Goal: Obtain resource: Obtain resource

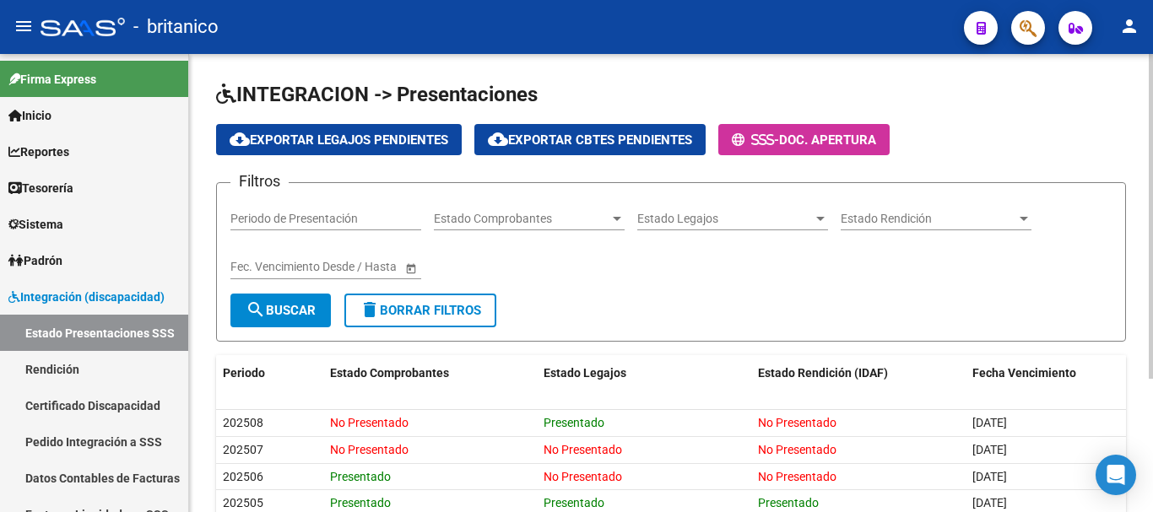
click at [1152, 96] on div at bounding box center [1151, 216] width 4 height 325
click at [377, 140] on span "cloud_download Exportar Legajos Pendientes" at bounding box center [339, 140] width 219 height 15
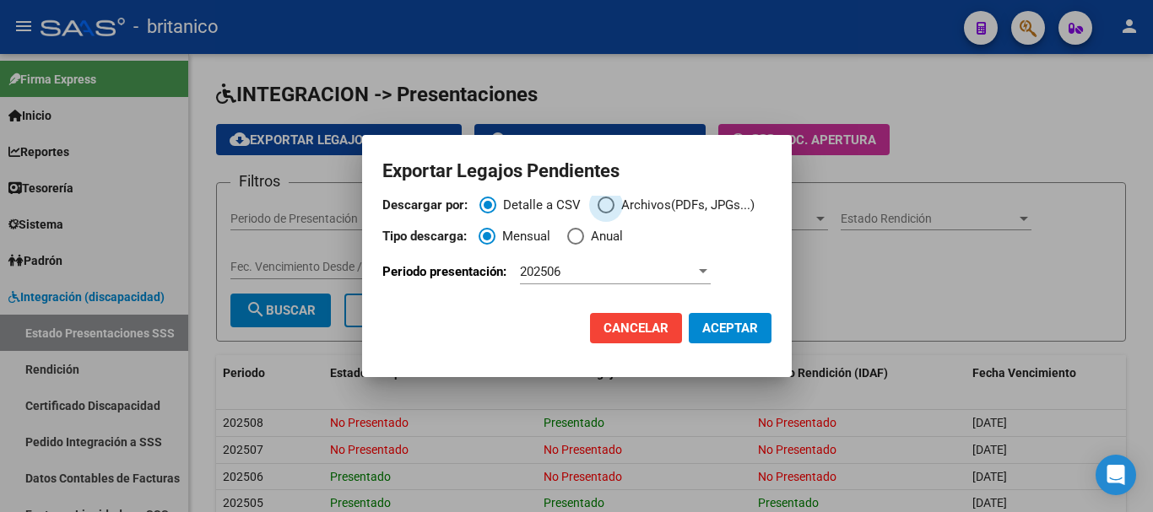
click at [608, 205] on span "Descargar por:" at bounding box center [606, 205] width 17 height 17
click at [608, 205] on input "Archivos(PDFs, JPGs...)" at bounding box center [606, 205] width 17 height 17
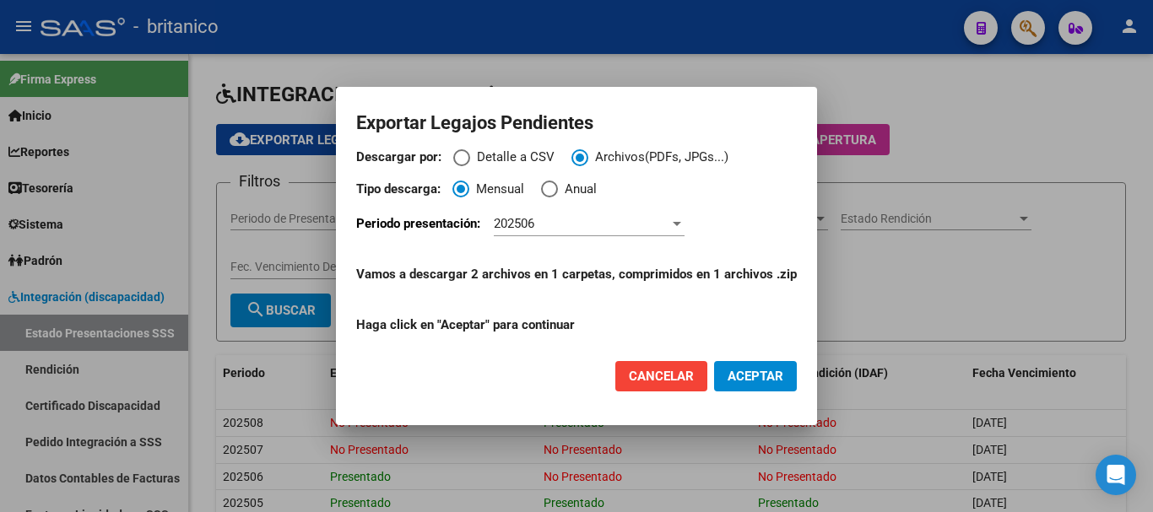
click at [779, 382] on span "ACEPTAR" at bounding box center [756, 376] width 56 height 15
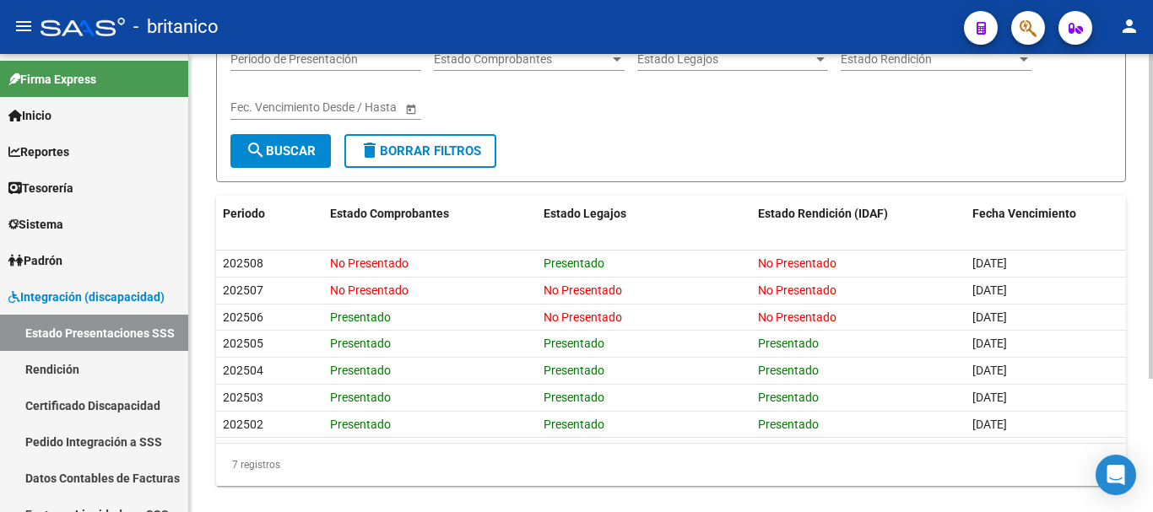
scroll to position [188, 0]
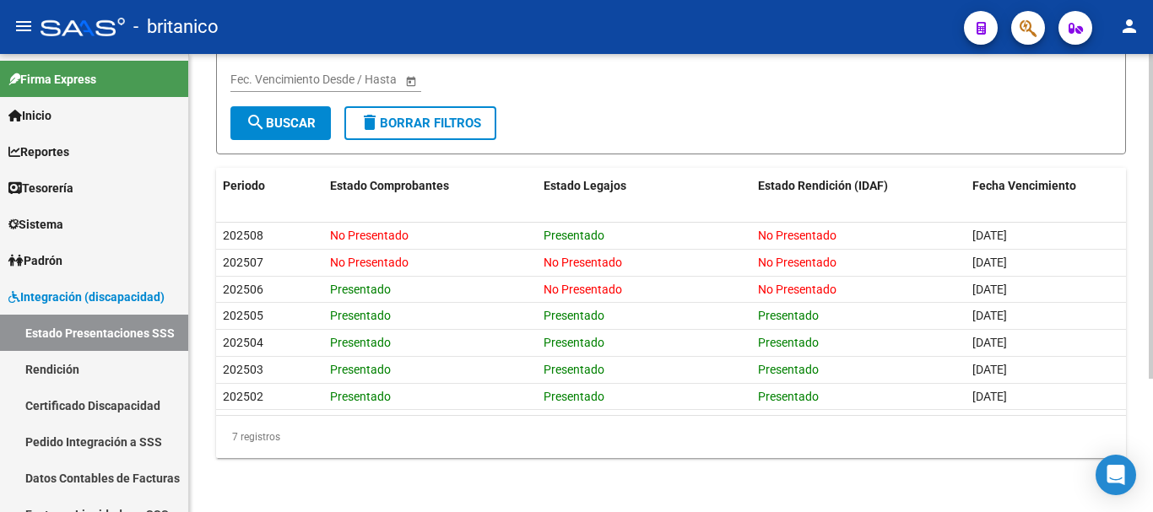
click at [1151, 344] on div at bounding box center [1151, 349] width 4 height 325
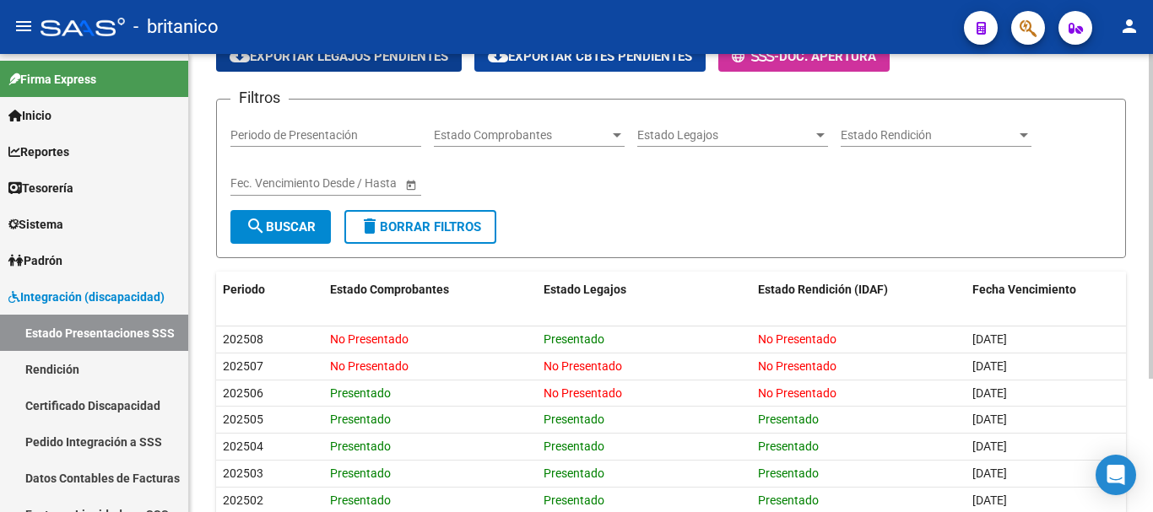
scroll to position [0, 0]
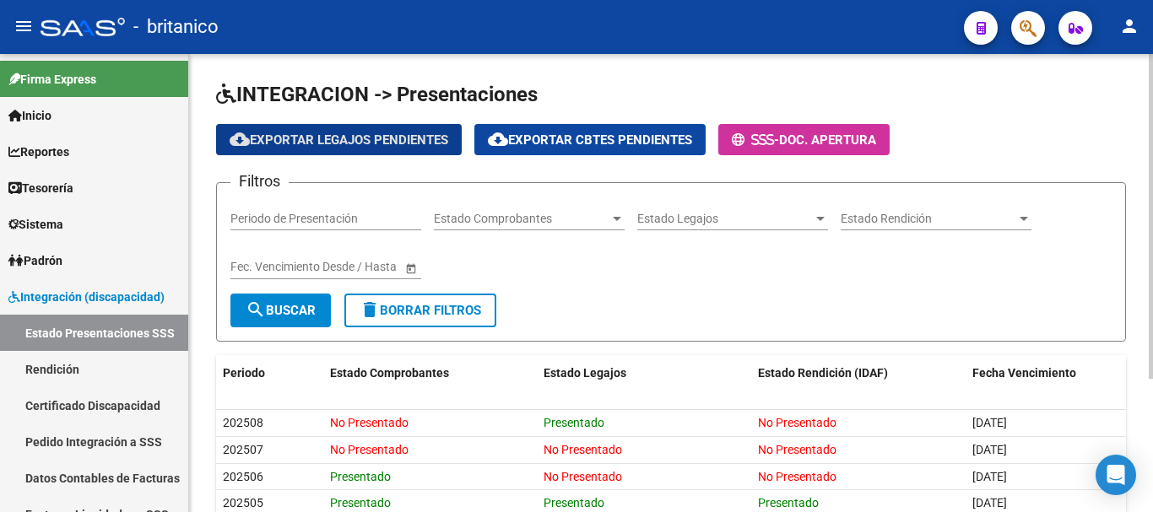
click at [1152, 7] on div "menu - [DEMOGRAPHIC_DATA] person Firma Express Inicio Calendario SSS Instructiv…" at bounding box center [576, 256] width 1153 height 512
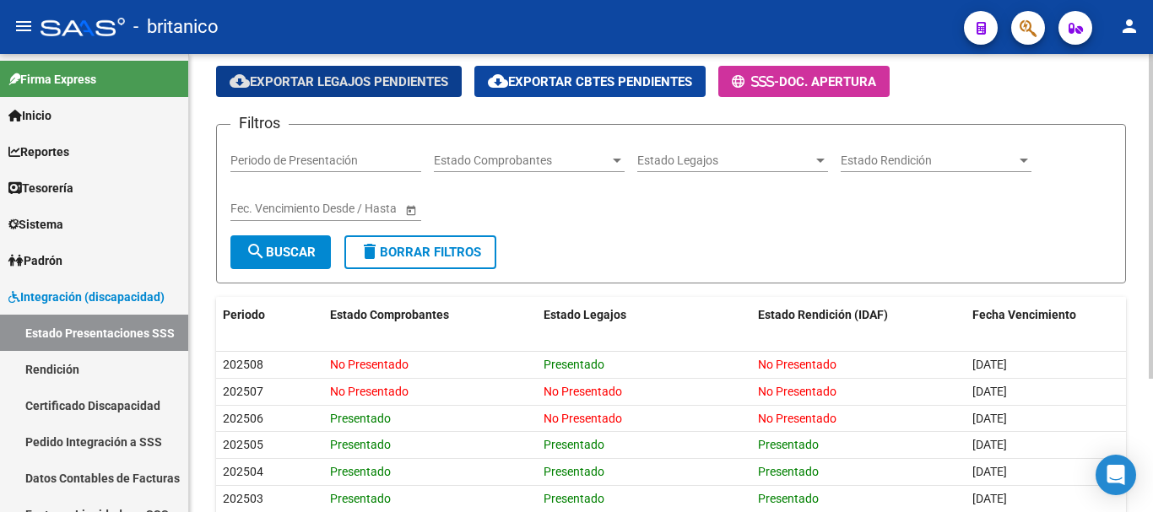
click at [1152, 139] on div at bounding box center [1151, 257] width 4 height 325
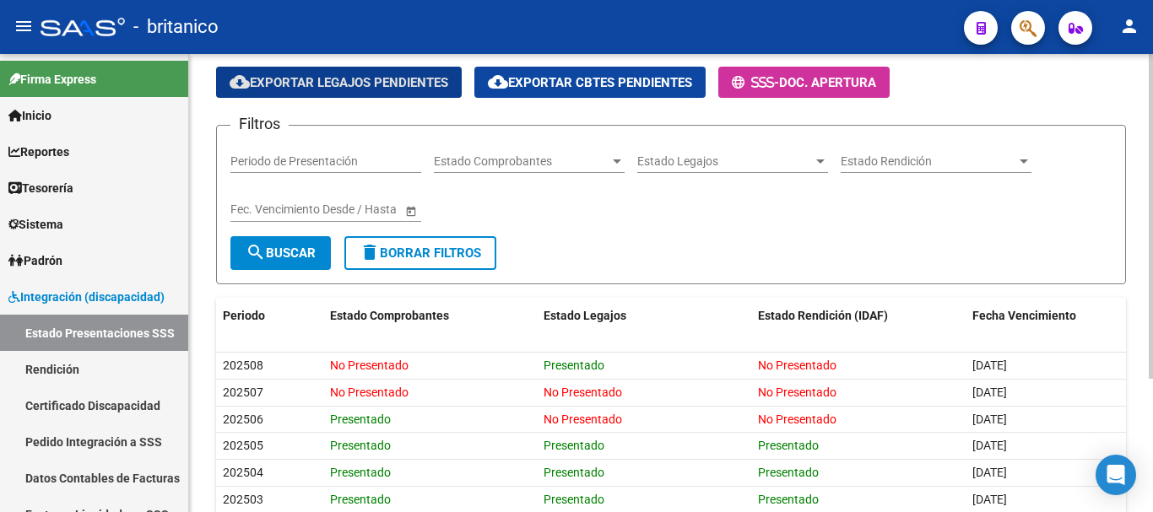
click at [376, 162] on input "Periodo de Presentación" at bounding box center [325, 162] width 191 height 14
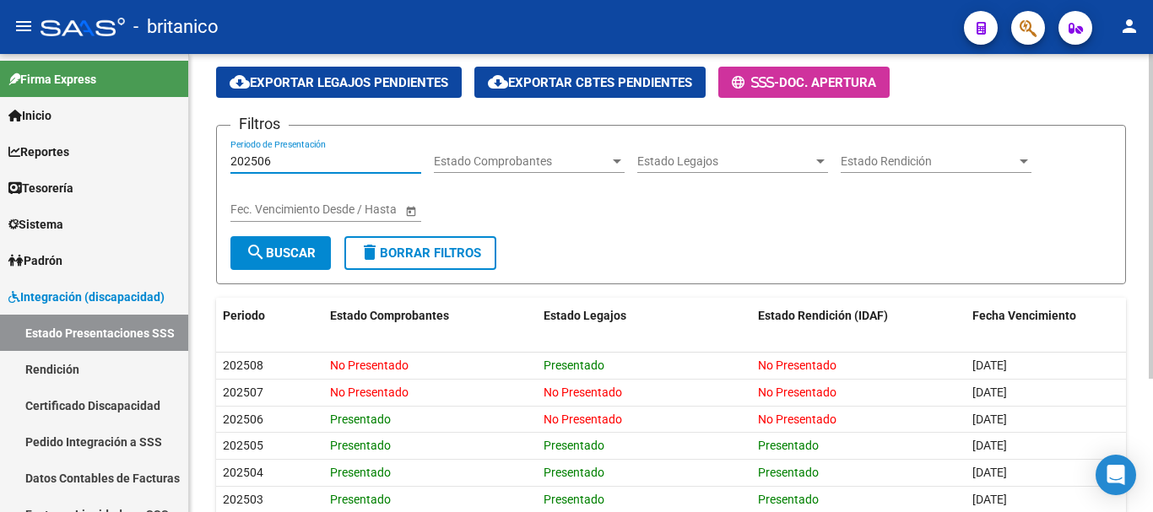
type input "202506"
click at [588, 155] on span "Estado Comprobantes" at bounding box center [522, 162] width 176 height 14
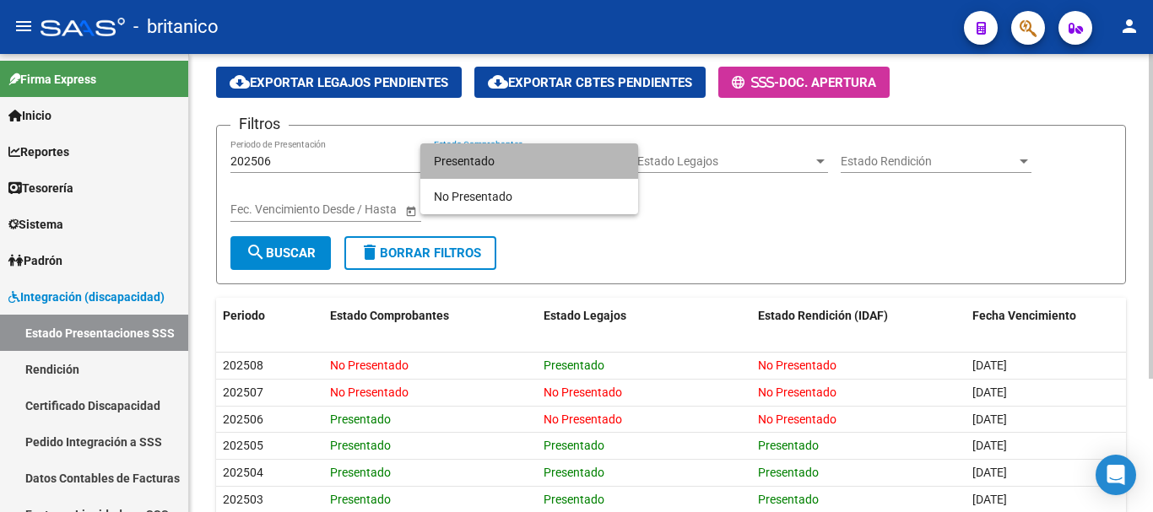
click at [496, 156] on span "Presentado" at bounding box center [529, 161] width 191 height 35
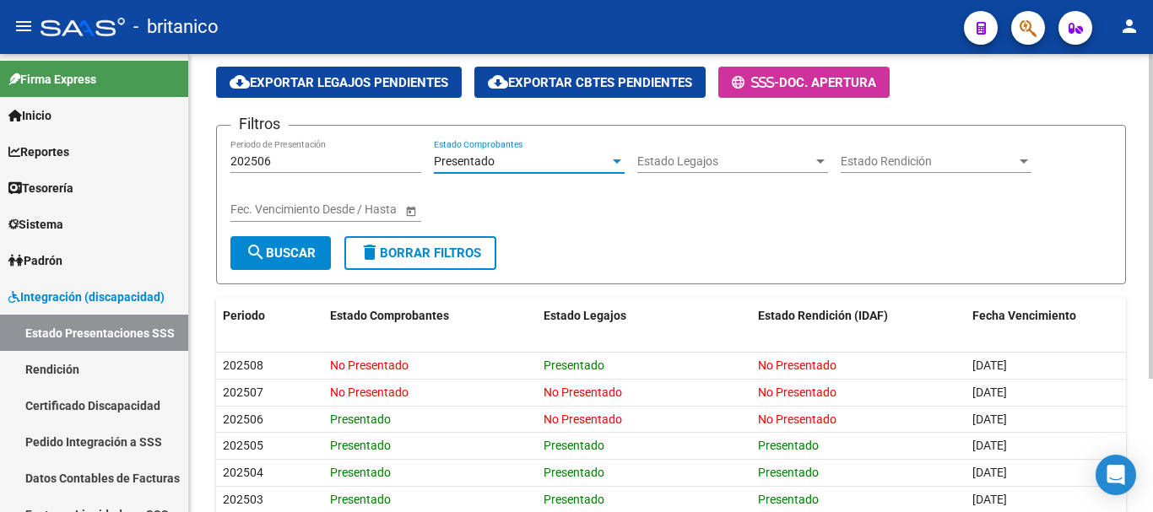
click at [284, 252] on span "search Buscar" at bounding box center [281, 253] width 70 height 15
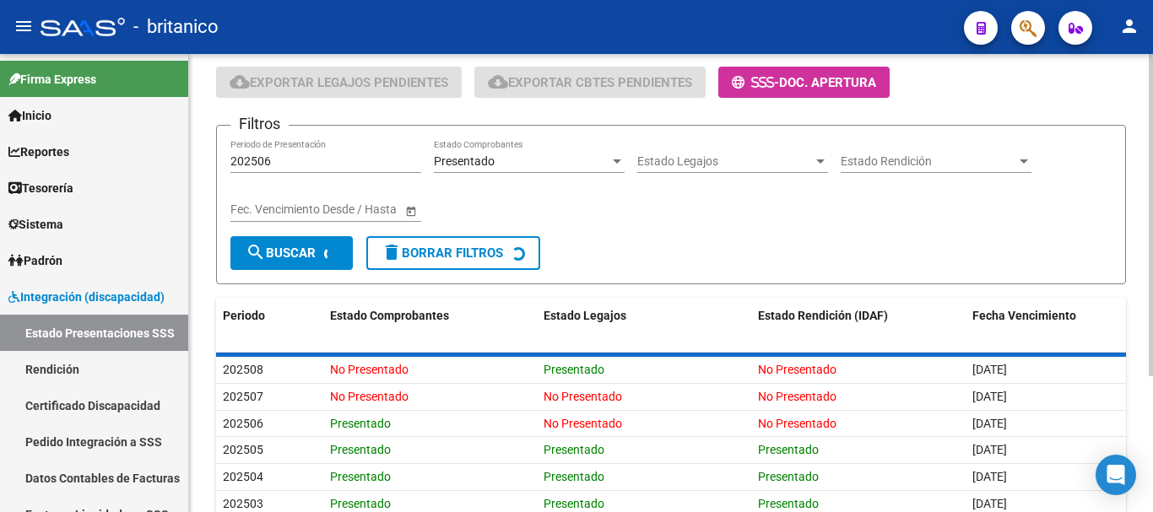
scroll to position [28, 0]
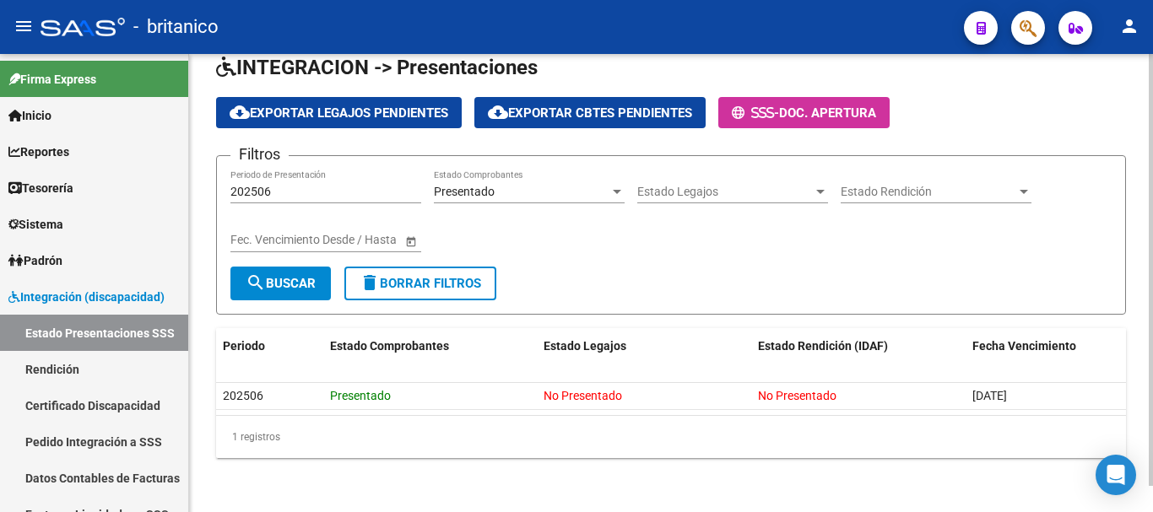
click at [718, 198] on span "Estado Legajos" at bounding box center [725, 192] width 176 height 14
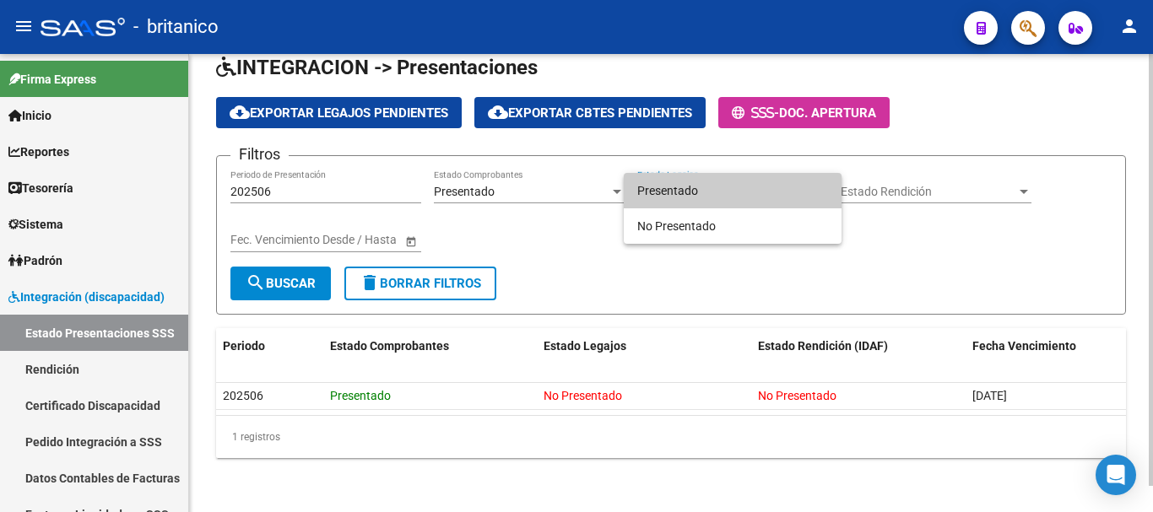
click at [711, 200] on span "Presentado" at bounding box center [732, 190] width 191 height 35
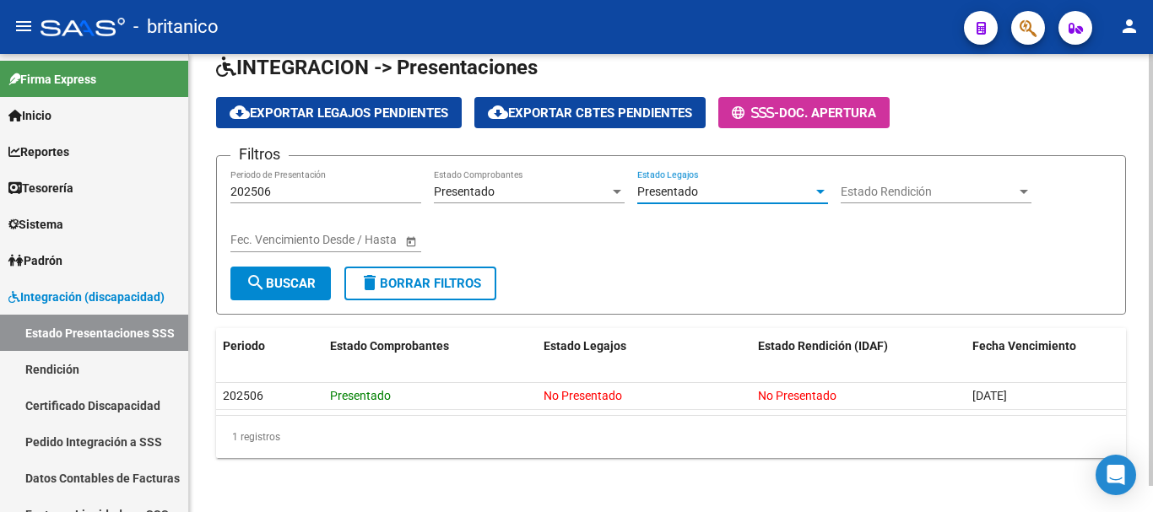
click at [290, 287] on span "search Buscar" at bounding box center [281, 283] width 70 height 15
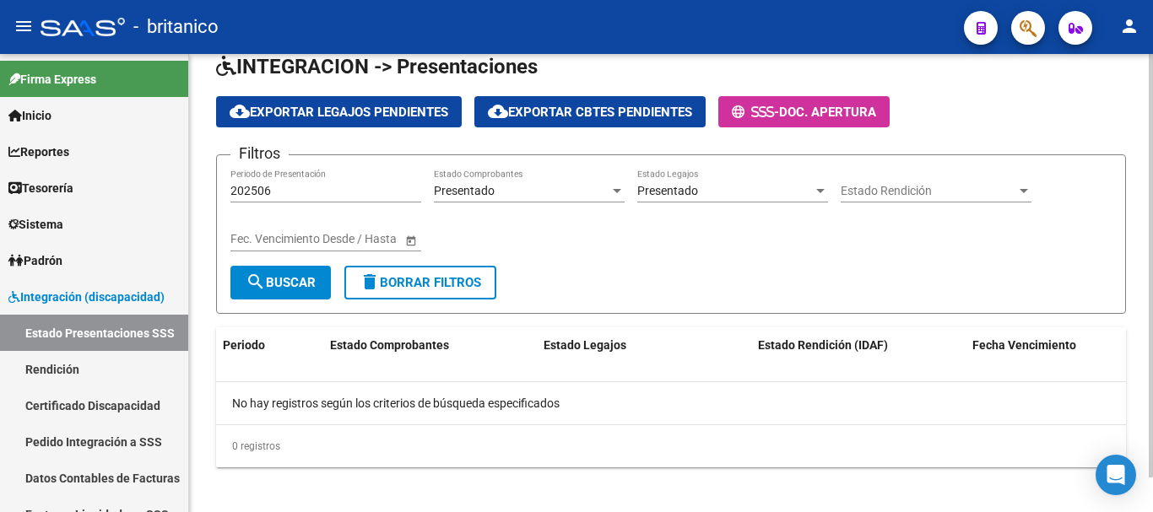
click at [614, 189] on div at bounding box center [617, 191] width 8 height 4
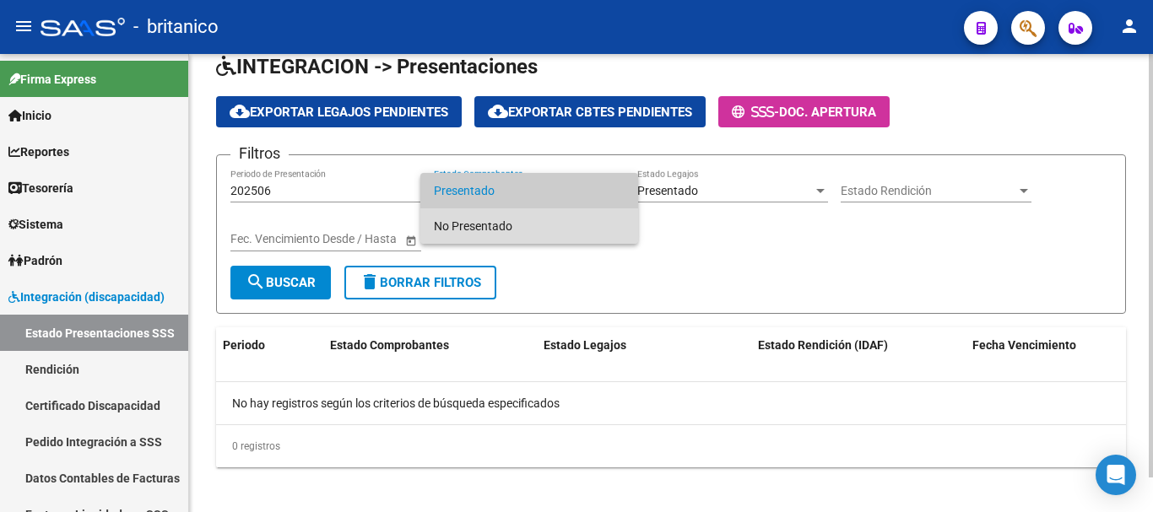
click at [494, 221] on span "No Presentado" at bounding box center [529, 226] width 191 height 35
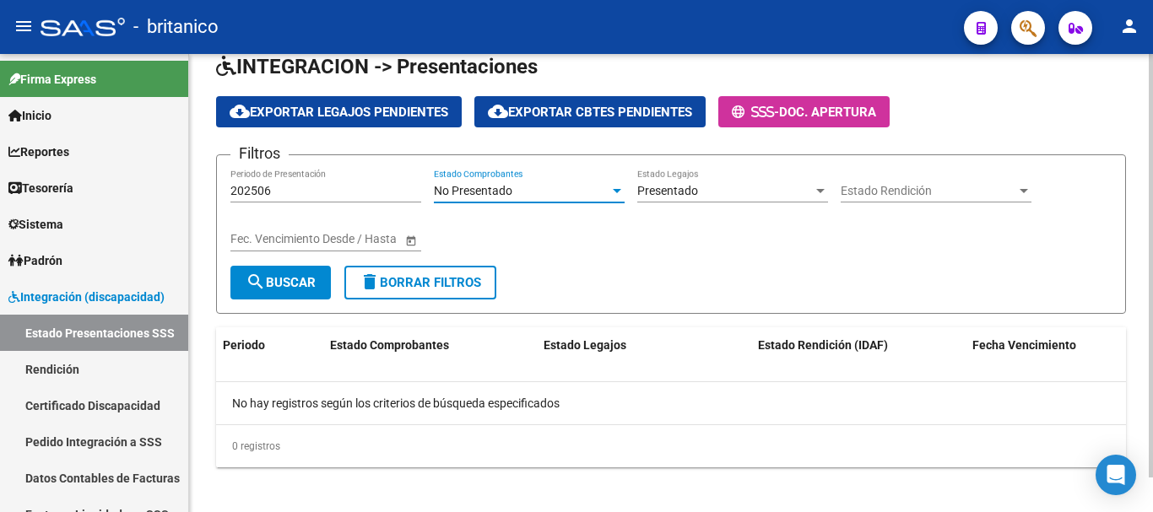
click at [286, 290] on button "search Buscar" at bounding box center [280, 283] width 100 height 34
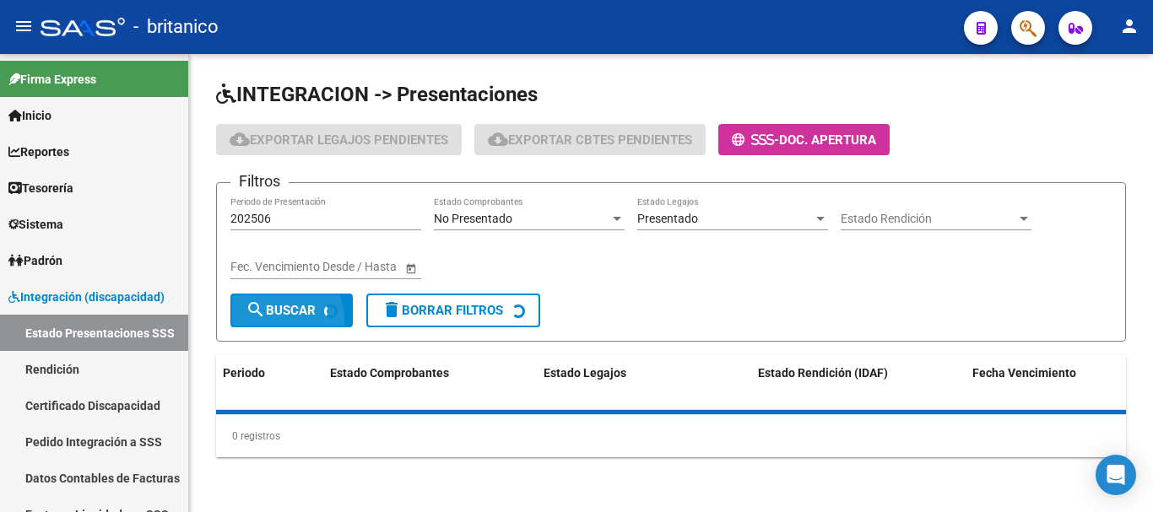
scroll to position [0, 0]
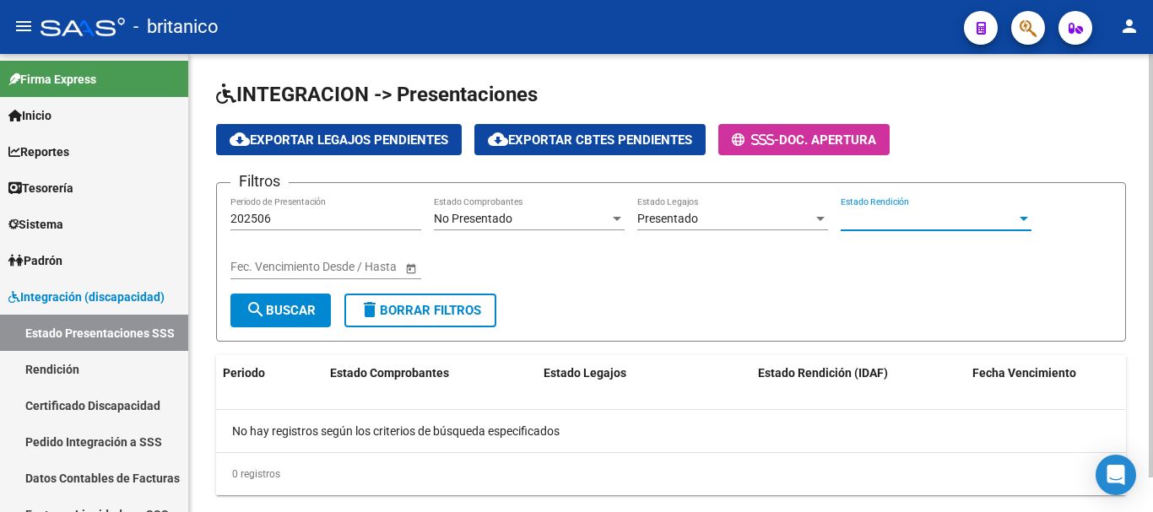
click at [913, 218] on span "Estado Rendición" at bounding box center [929, 219] width 176 height 14
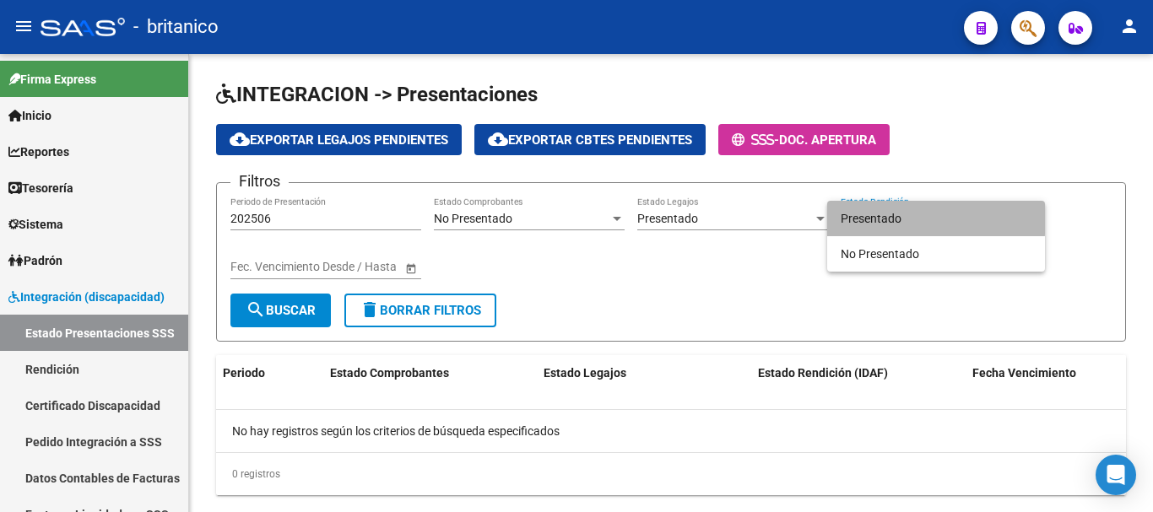
click at [903, 214] on span "Presentado" at bounding box center [936, 218] width 191 height 35
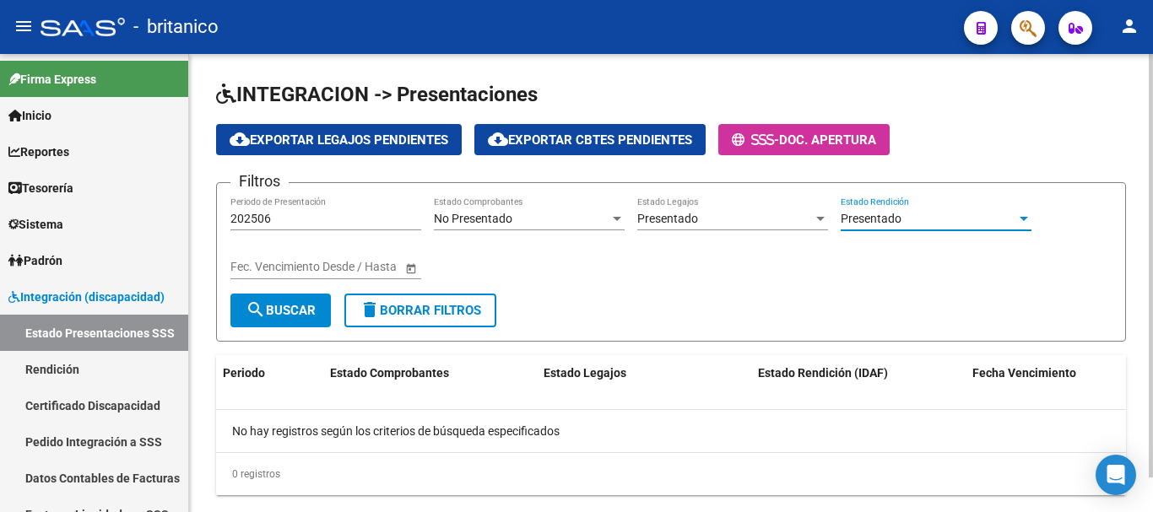
click at [278, 312] on span "search Buscar" at bounding box center [281, 310] width 70 height 15
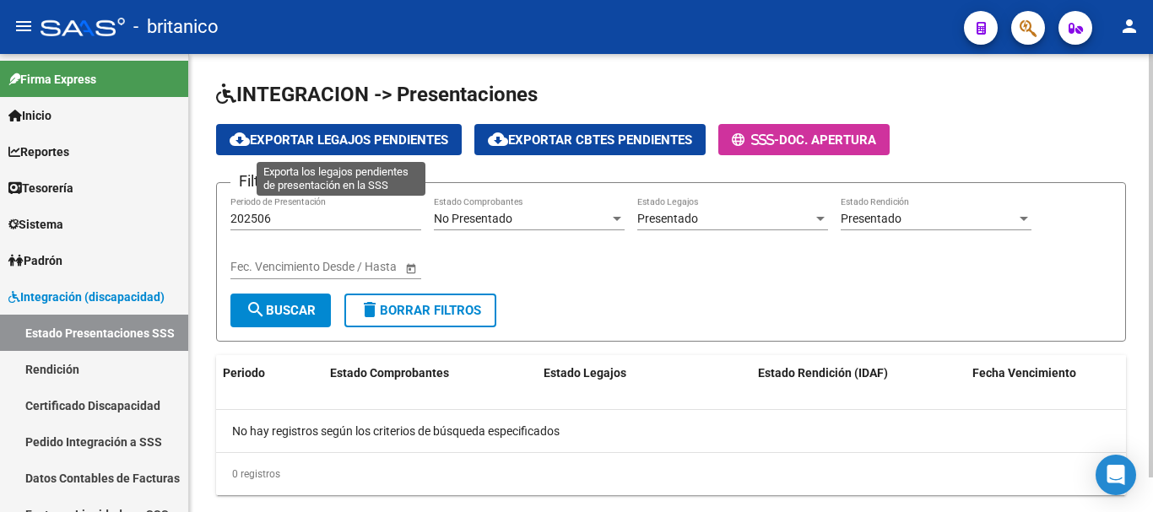
click at [377, 148] on button "cloud_download Exportar Legajos Pendientes" at bounding box center [339, 139] width 246 height 31
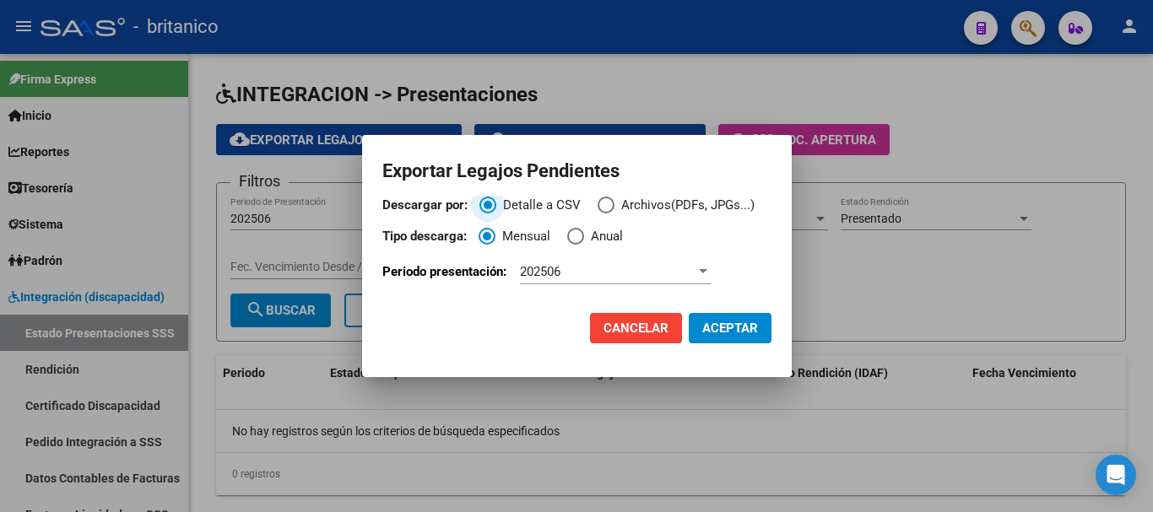
click at [603, 203] on span "Descargar por:" at bounding box center [606, 205] width 17 height 17
click at [603, 203] on input "Archivos(PDFs, JPGs...)" at bounding box center [606, 205] width 17 height 17
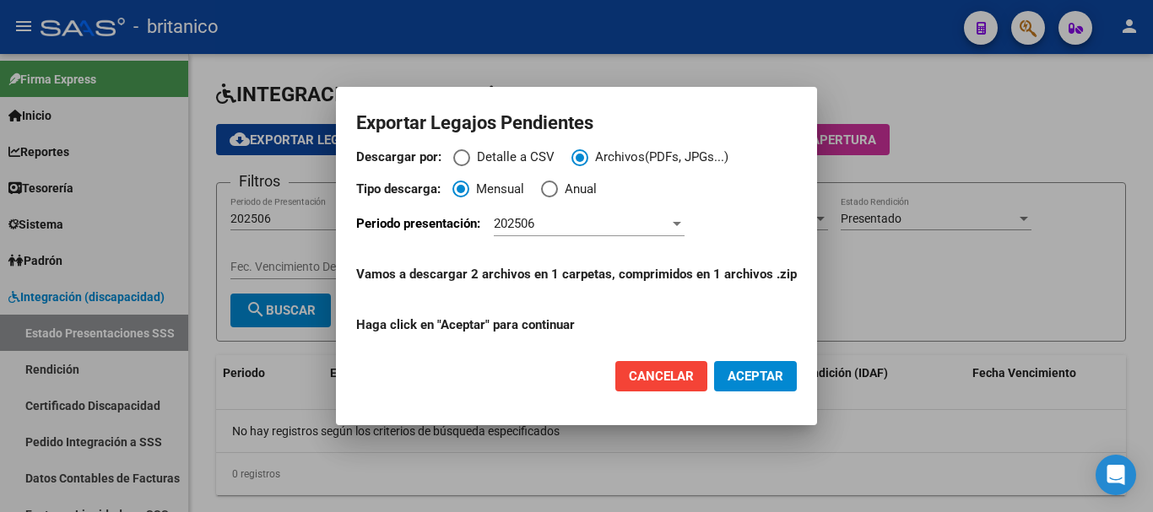
click at [670, 375] on span "Cancelar" at bounding box center [661, 376] width 65 height 15
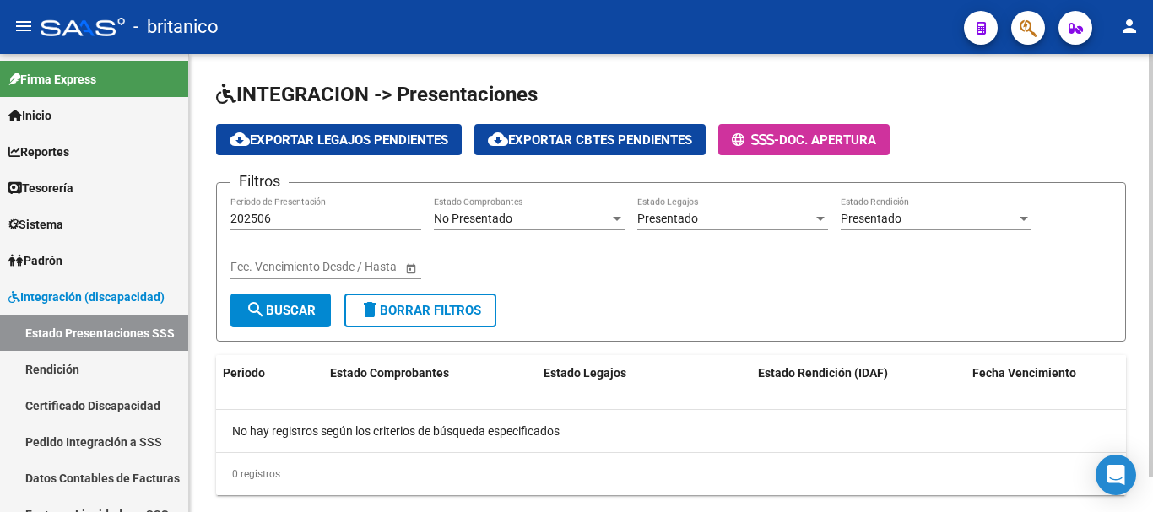
click at [396, 229] on div "202506 Periodo de Presentación" at bounding box center [325, 214] width 191 height 34
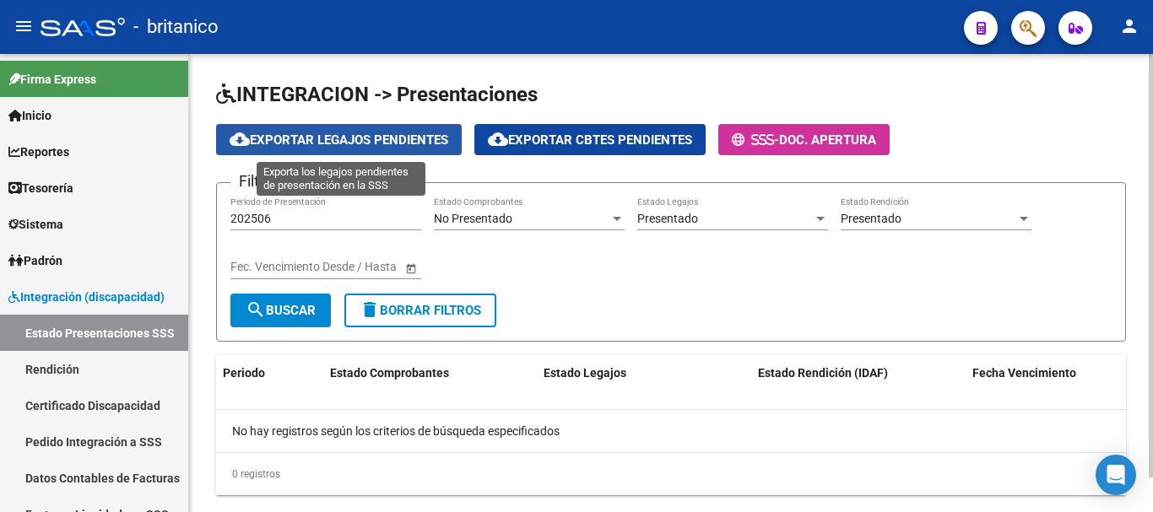
click at [327, 136] on span "cloud_download Exportar Legajos Pendientes" at bounding box center [339, 140] width 219 height 15
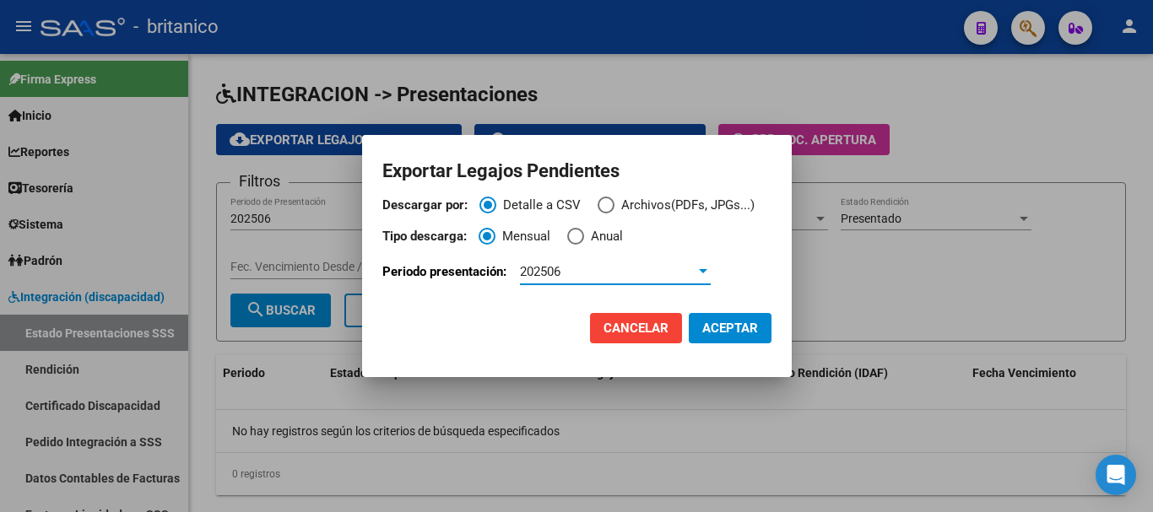
click at [576, 271] on div "202506" at bounding box center [608, 271] width 176 height 15
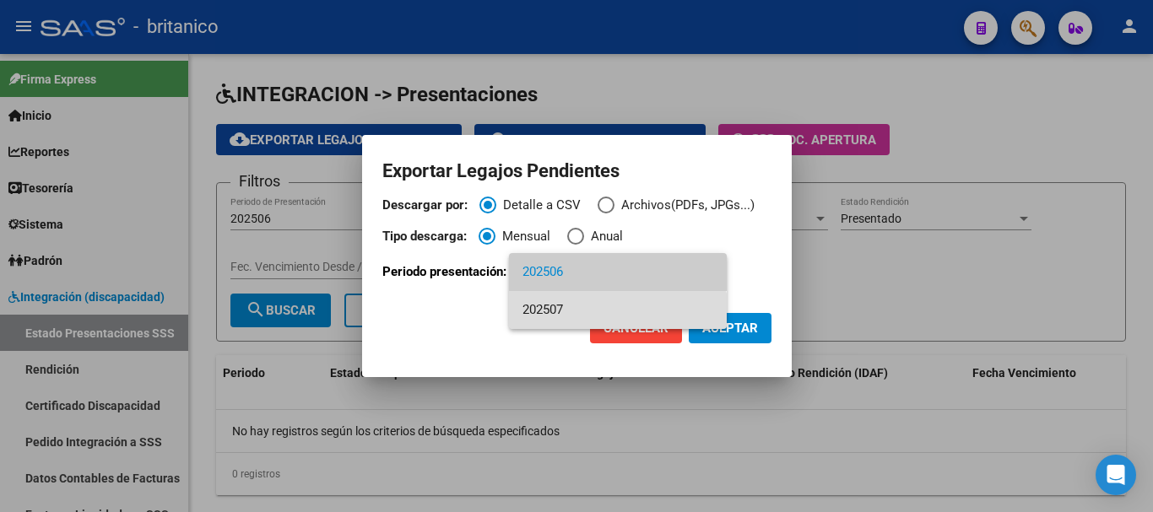
click at [600, 319] on span "202507" at bounding box center [618, 310] width 191 height 38
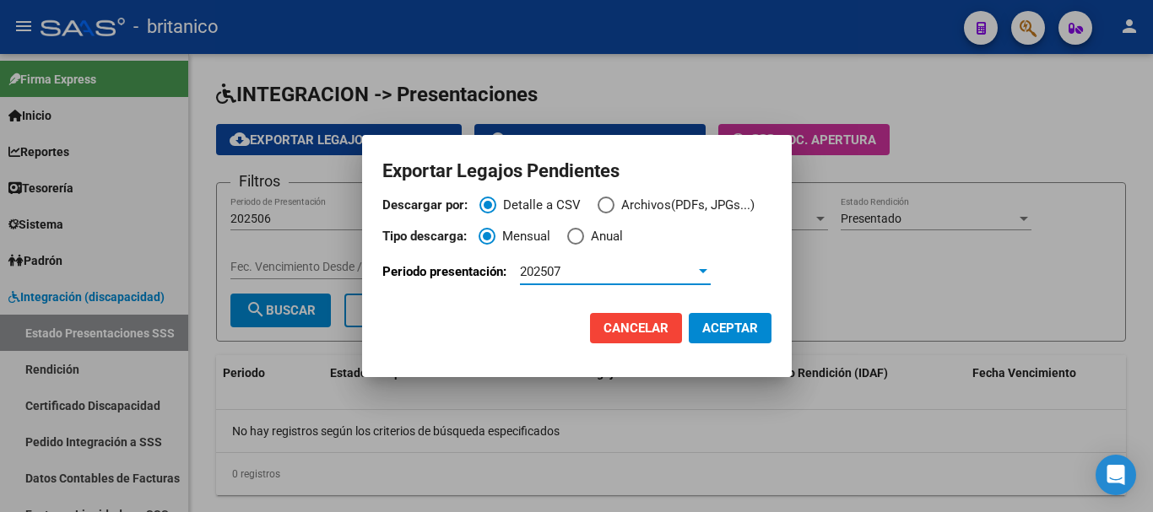
click at [610, 204] on span "Descargar por:" at bounding box center [606, 205] width 17 height 17
click at [610, 204] on input "Archivos(PDFs, JPGs...)" at bounding box center [606, 205] width 17 height 17
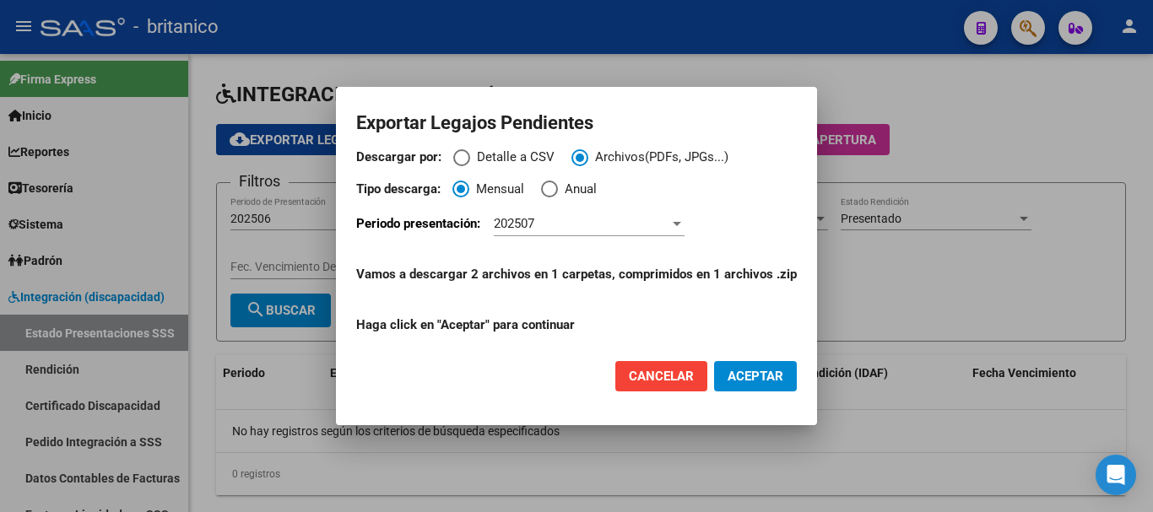
click at [746, 375] on span "ACEPTAR" at bounding box center [756, 376] width 56 height 15
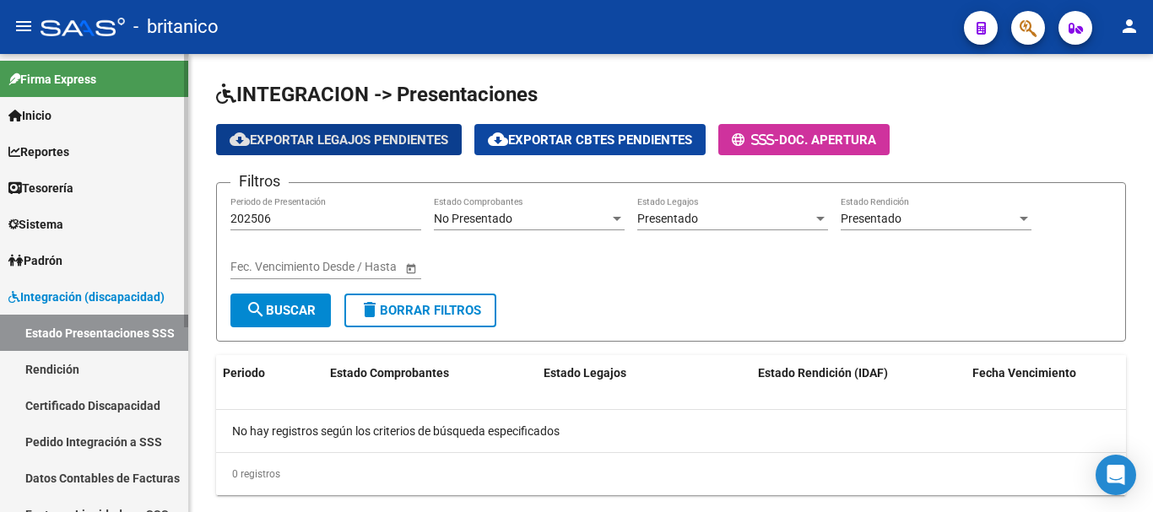
click at [81, 328] on link "Estado Presentaciones SSS" at bounding box center [94, 333] width 188 height 36
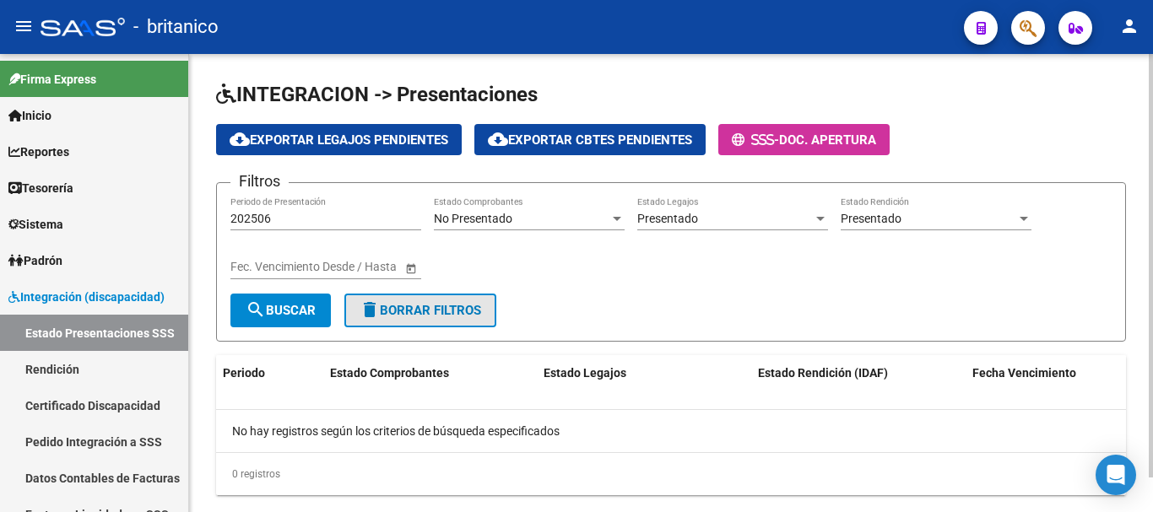
click at [438, 306] on span "delete Borrar Filtros" at bounding box center [421, 310] width 122 height 15
